Goal: Task Accomplishment & Management: Manage account settings

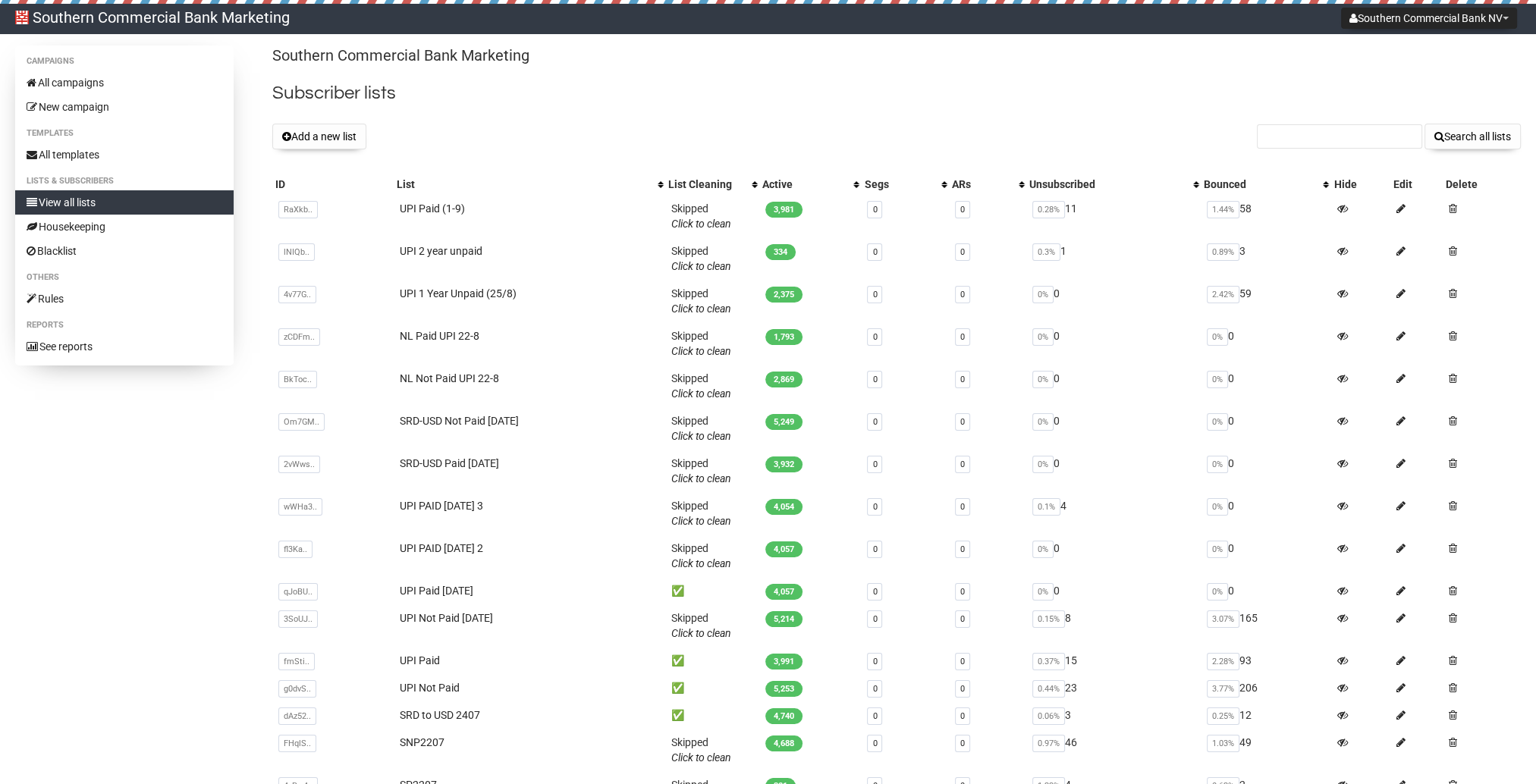
click at [343, 128] on button "Add a new list" at bounding box center [320, 136] width 94 height 25
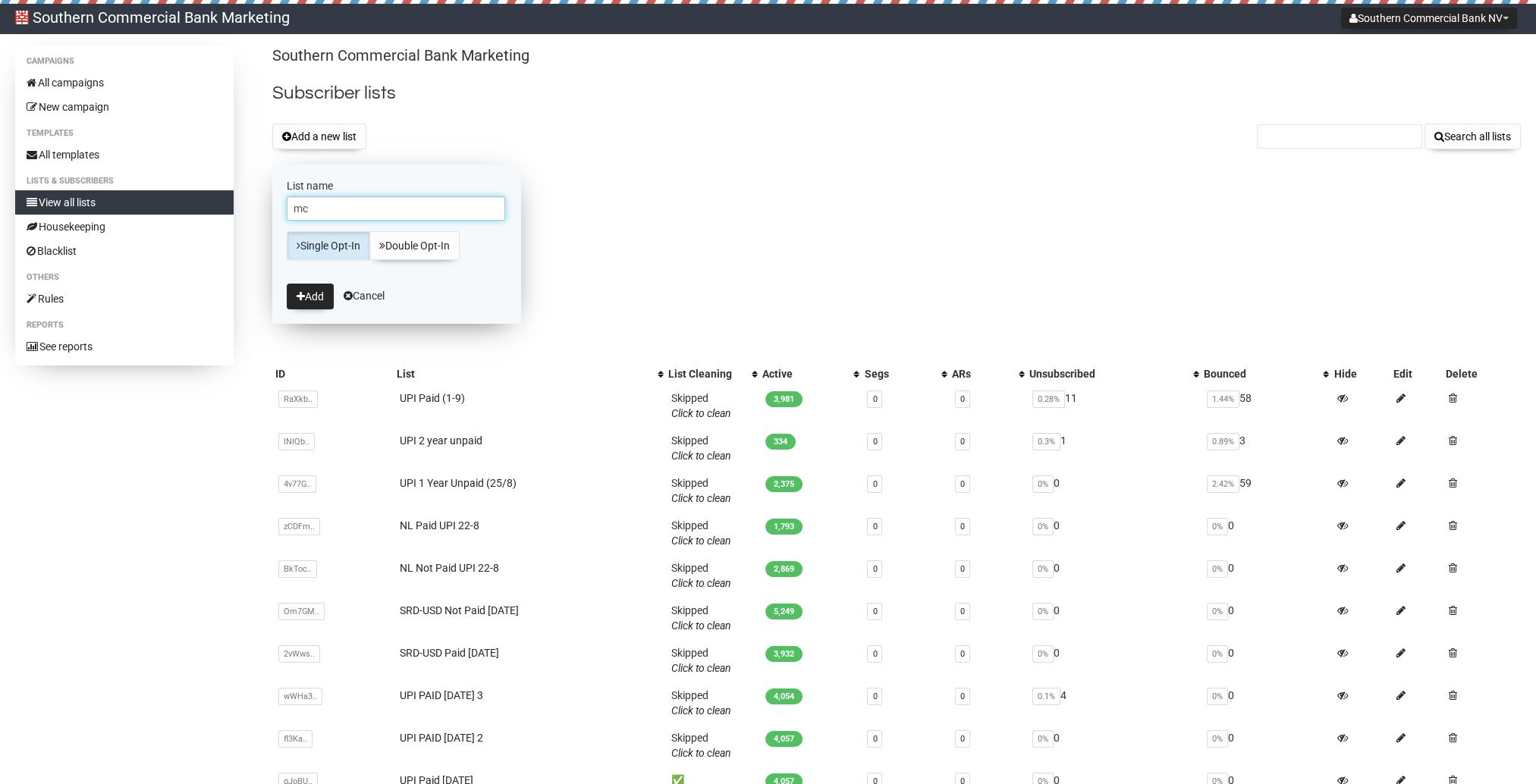
type input "m"
type input "M"
type input "SRD-USD MC 10-9"
click at [324, 302] on button "Add" at bounding box center [310, 297] width 47 height 25
